Goal: Obtain resource: Download file/media

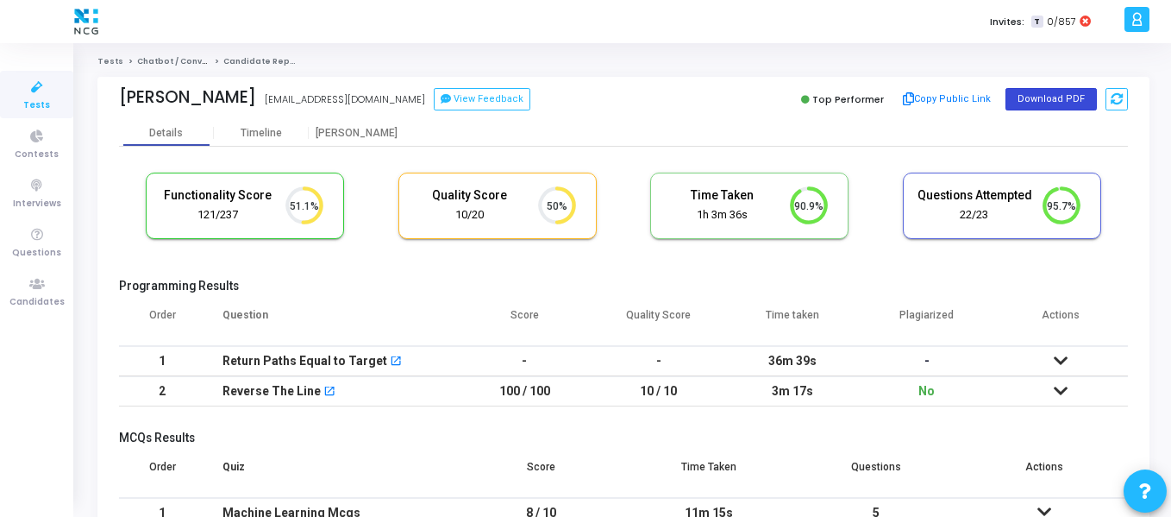
click at [1034, 91] on button "Download PDF" at bounding box center [1051, 99] width 91 height 22
click at [17, 160] on span "Contests" at bounding box center [37, 154] width 44 height 15
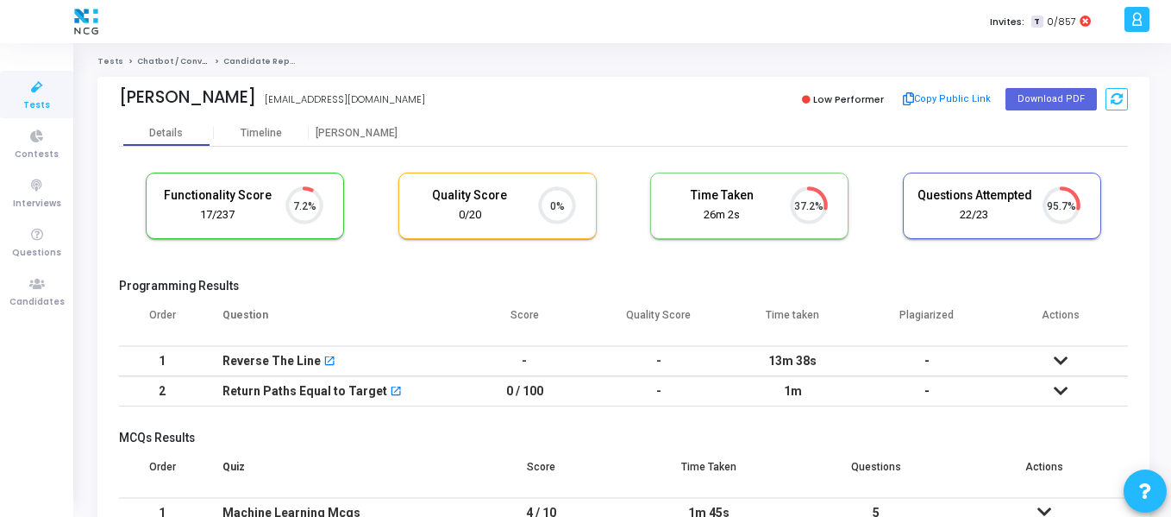
scroll to position [8, 8]
